Goal: Task Accomplishment & Management: Use online tool/utility

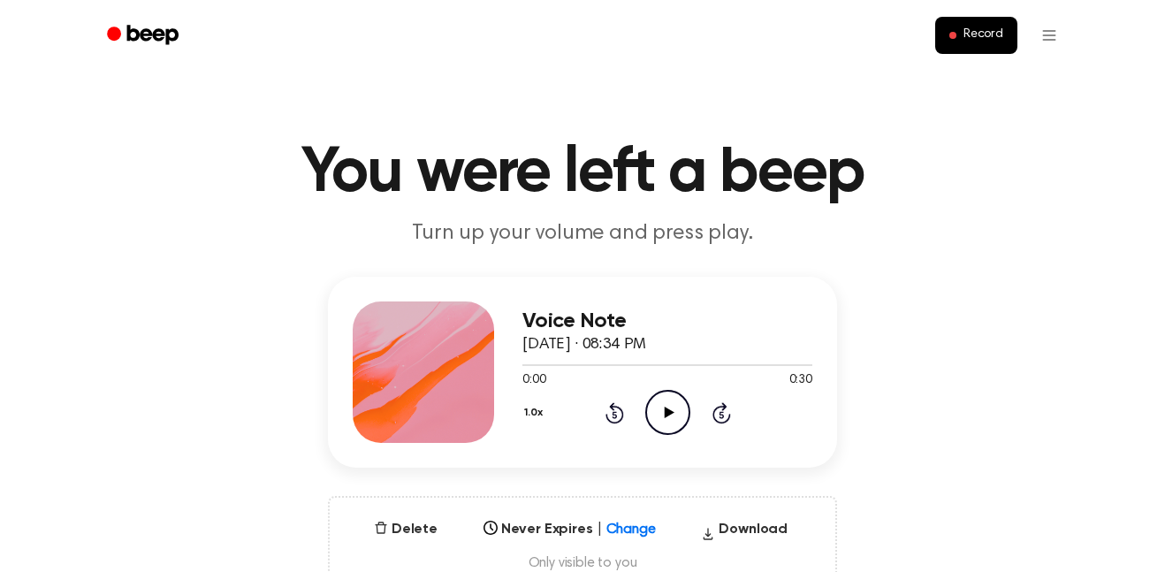
click at [673, 403] on icon "Play Audio" at bounding box center [667, 412] width 45 height 45
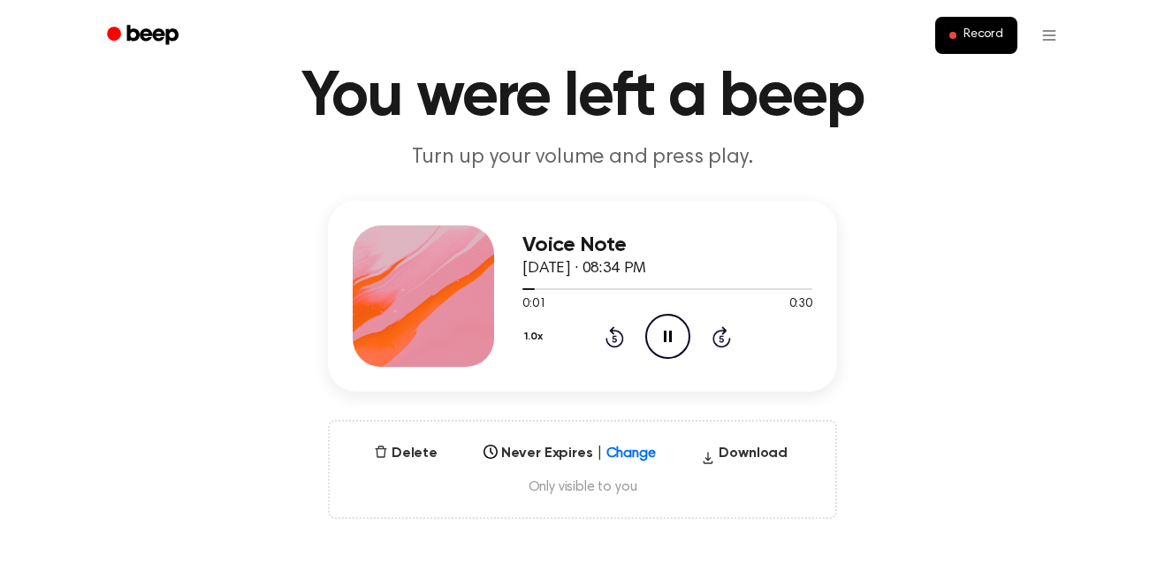
scroll to position [78, 0]
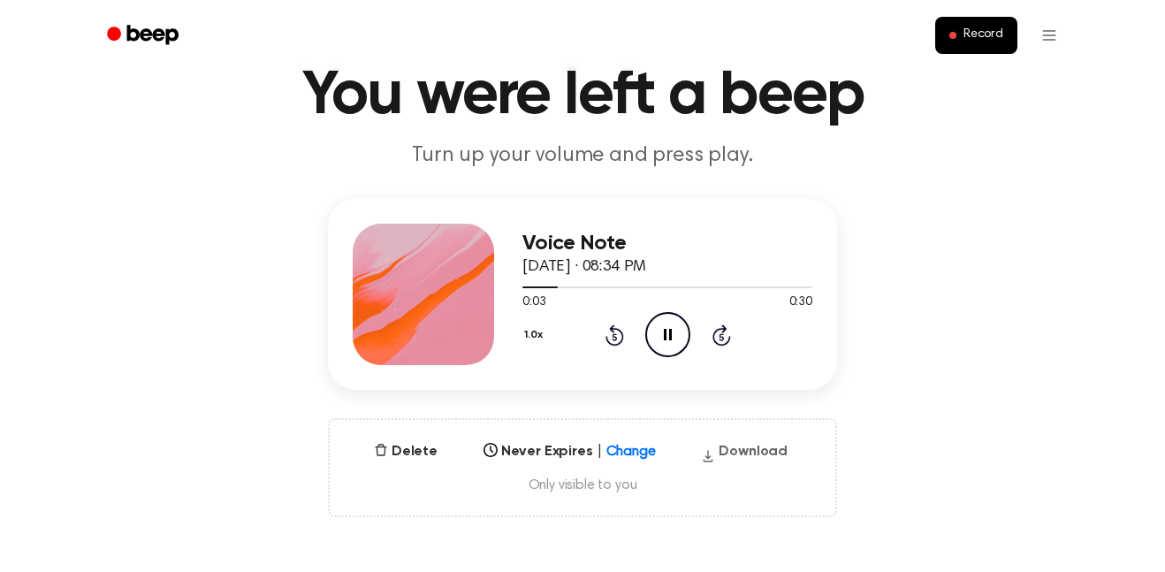
click at [750, 441] on button "Download" at bounding box center [744, 455] width 101 height 28
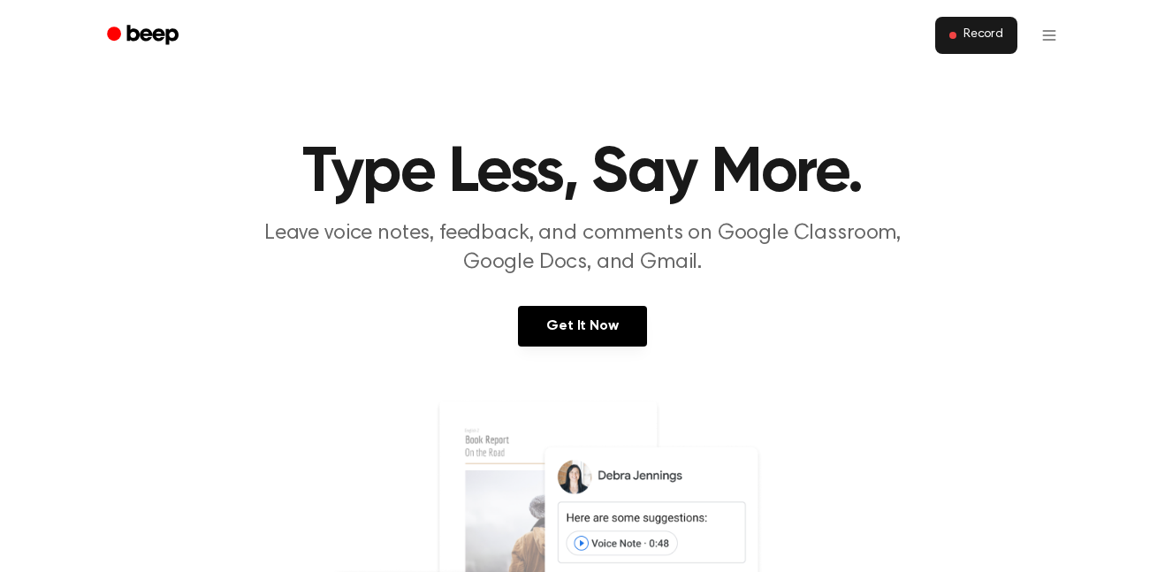
click at [948, 40] on button "Record" at bounding box center [976, 35] width 82 height 37
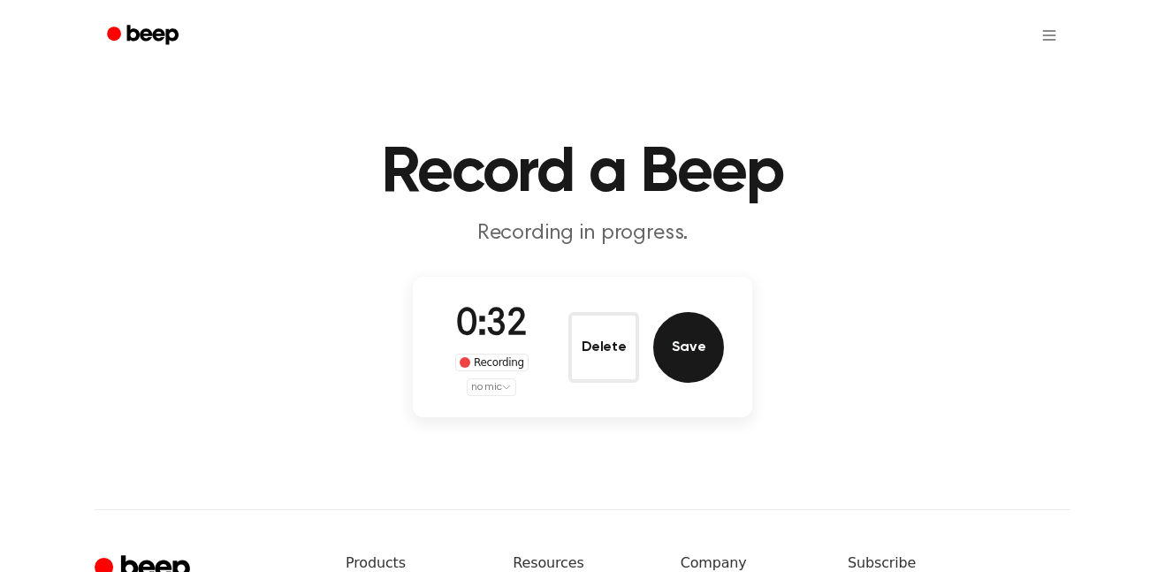
click at [703, 352] on button "Save" at bounding box center [688, 347] width 71 height 71
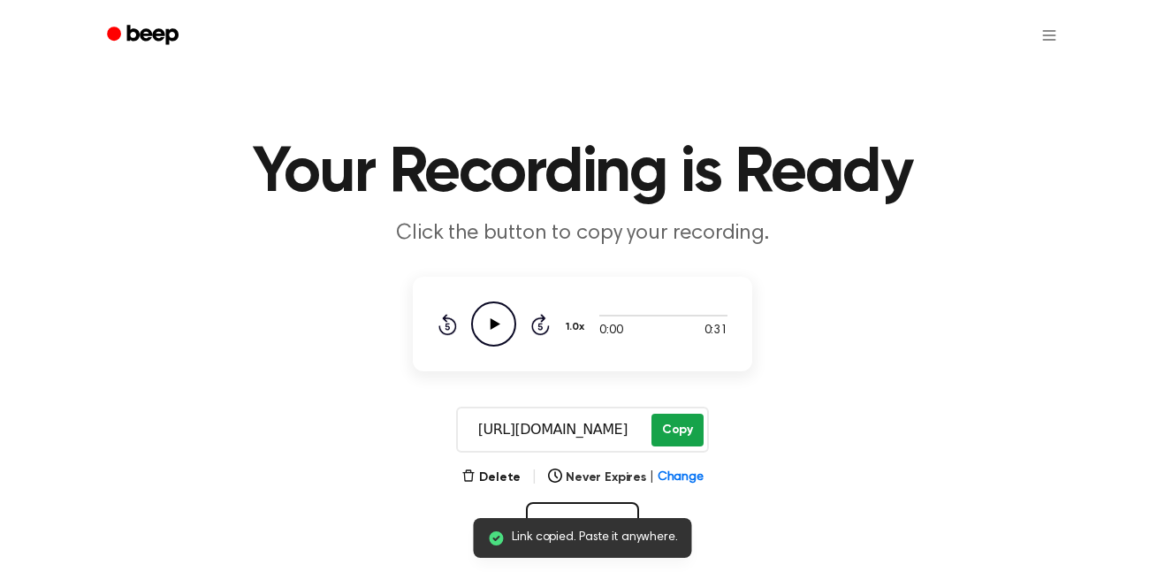
click at [663, 427] on button "Copy" at bounding box center [677, 429] width 52 height 33
click at [504, 328] on icon "Play Audio" at bounding box center [493, 323] width 45 height 45
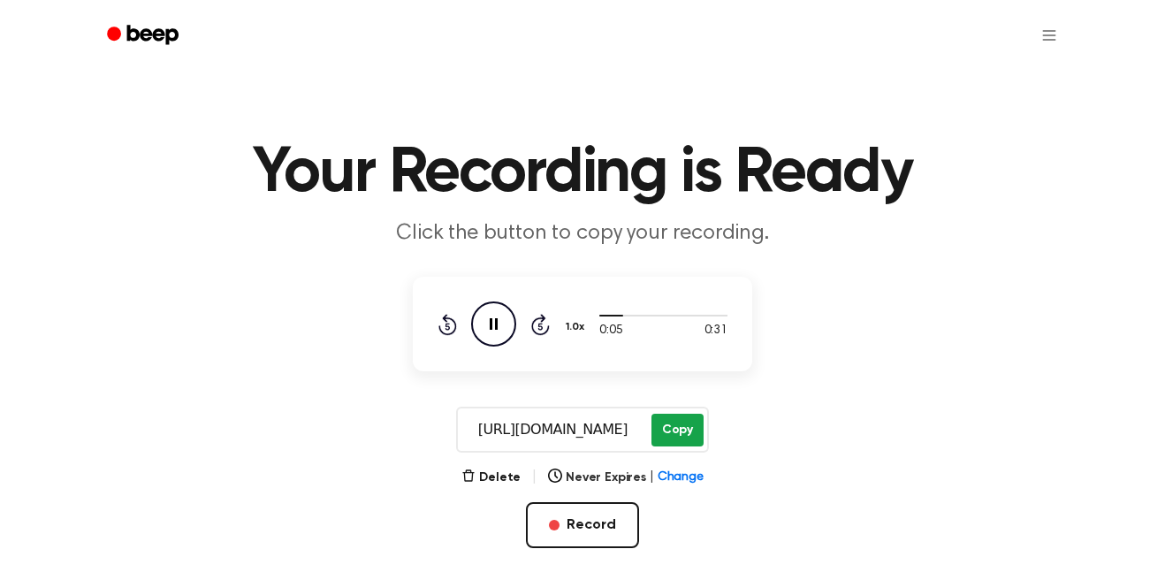
click at [671, 437] on button "Copy" at bounding box center [677, 429] width 52 height 33
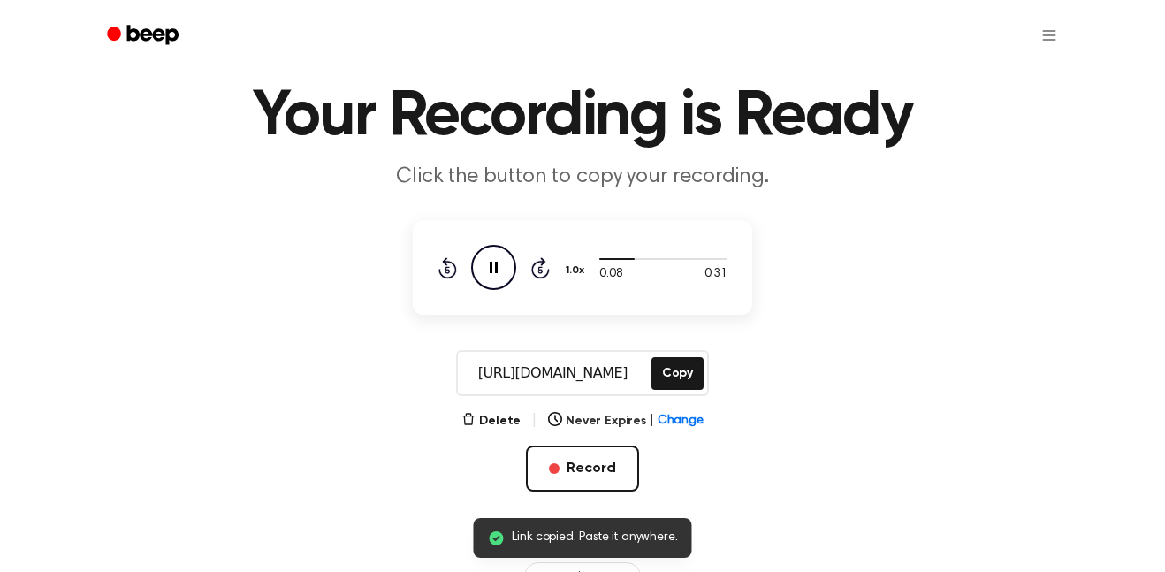
scroll to position [57, 0]
click at [546, 263] on icon "Skip 5 seconds" at bounding box center [539, 266] width 19 height 23
